Goal: Task Accomplishment & Management: Use online tool/utility

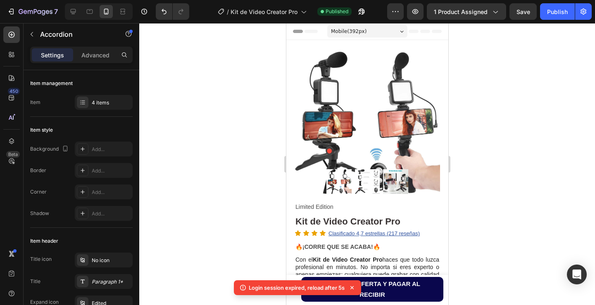
click at [239, 156] on div at bounding box center [367, 164] width 456 height 282
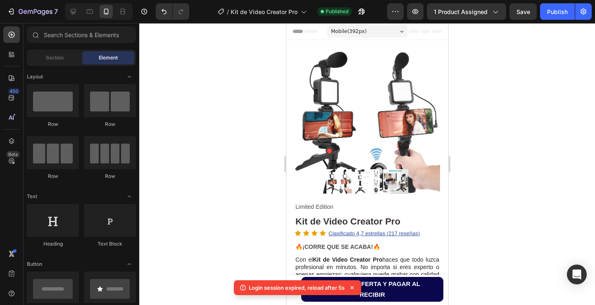
scroll to position [123, 0]
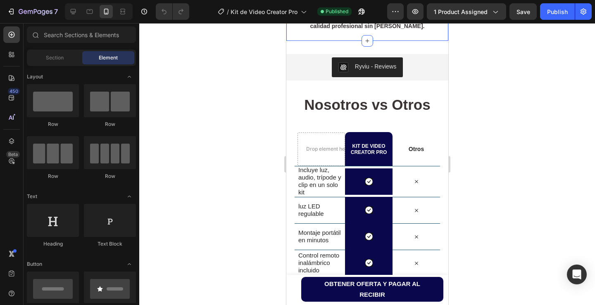
scroll to position [744, 0]
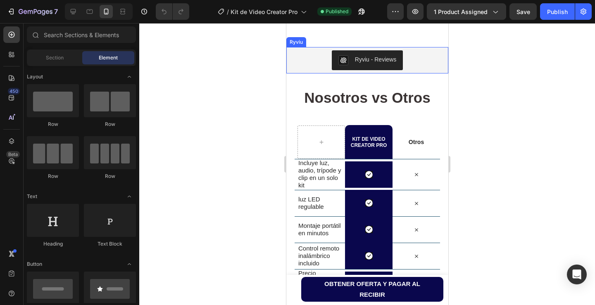
click at [298, 46] on div "Ryviu" at bounding box center [296, 41] width 17 height 7
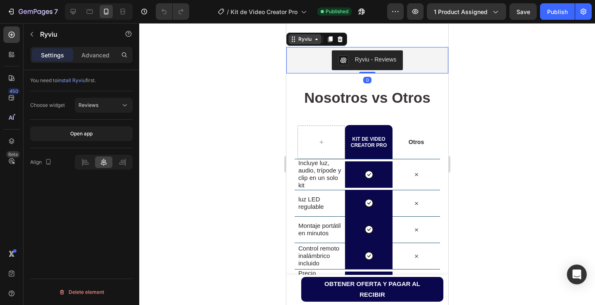
click at [311, 43] on div "Ryviu" at bounding box center [304, 39] width 17 height 7
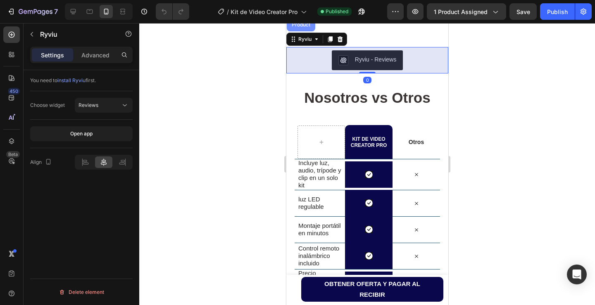
click at [300, 27] on div "Product" at bounding box center [301, 24] width 22 height 5
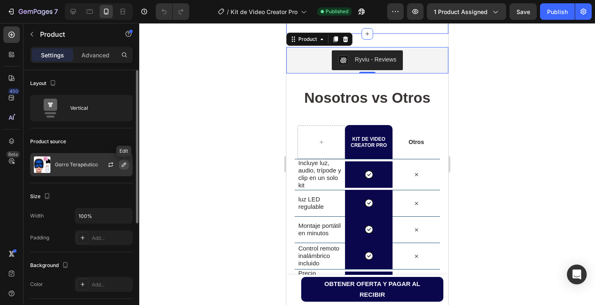
click at [125, 167] on icon "button" at bounding box center [124, 165] width 7 height 7
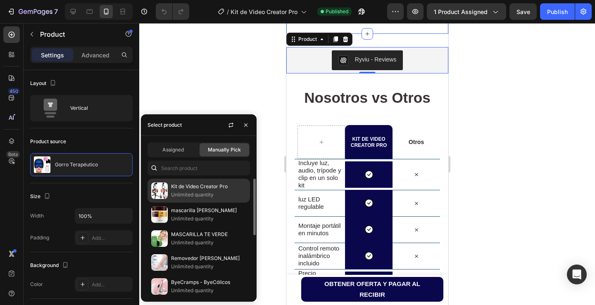
click at [186, 192] on p "Unlimited quantity" at bounding box center [208, 195] width 75 height 8
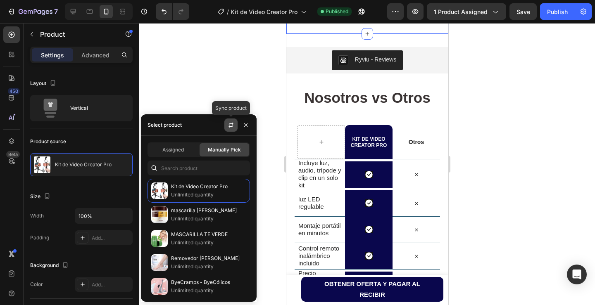
click at [227, 126] on button "button" at bounding box center [230, 125] width 13 height 13
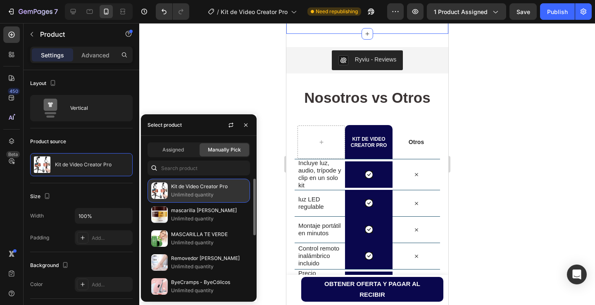
click at [196, 191] on p "Unlimited quantity" at bounding box center [208, 195] width 75 height 8
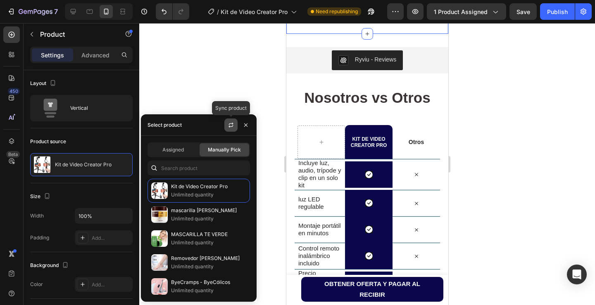
click at [229, 128] on icon "button" at bounding box center [231, 125] width 7 height 7
click at [243, 127] on icon "button" at bounding box center [245, 125] width 7 height 7
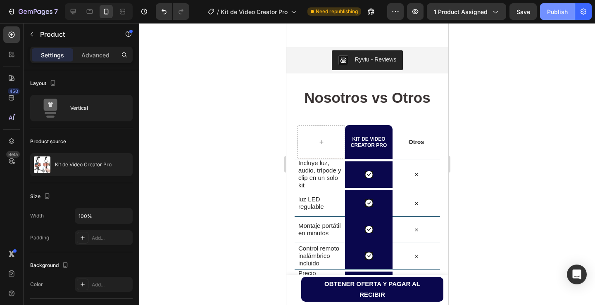
click at [558, 13] on div "Publish" at bounding box center [557, 11] width 21 height 9
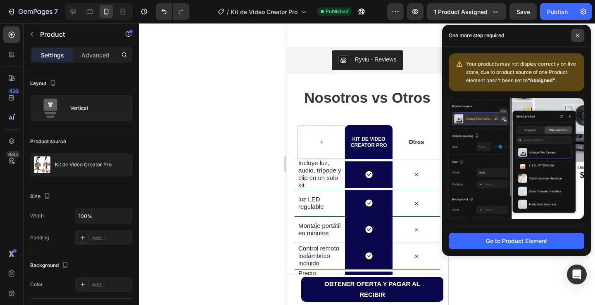
click at [577, 36] on icon at bounding box center [577, 35] width 3 height 3
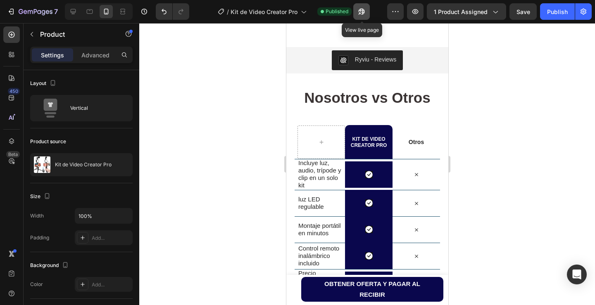
click at [360, 14] on icon "button" at bounding box center [361, 11] width 8 height 8
